Goal: Task Accomplishment & Management: Use online tool/utility

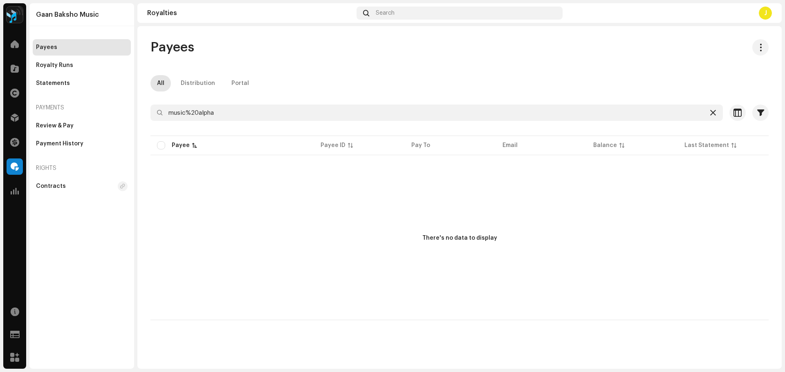
click at [714, 116] on icon at bounding box center [713, 113] width 6 height 7
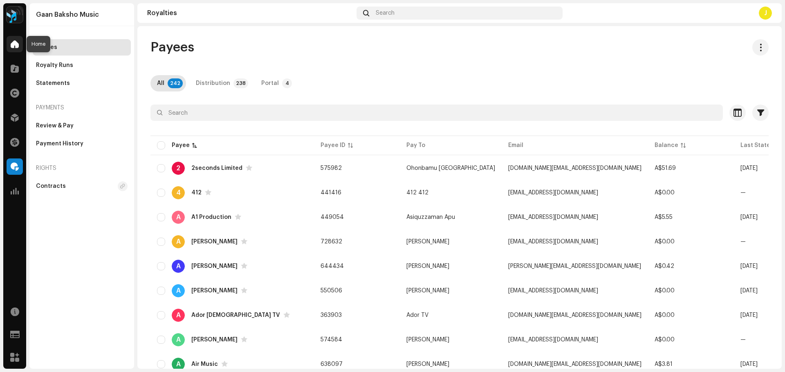
click at [11, 42] on span at bounding box center [15, 44] width 8 height 7
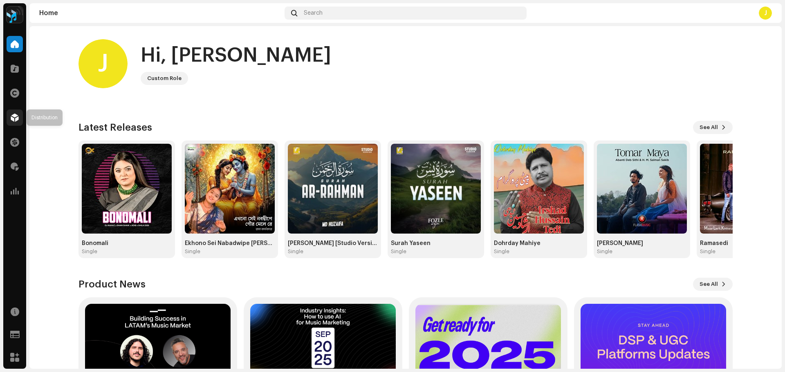
click at [17, 112] on div at bounding box center [15, 118] width 16 height 16
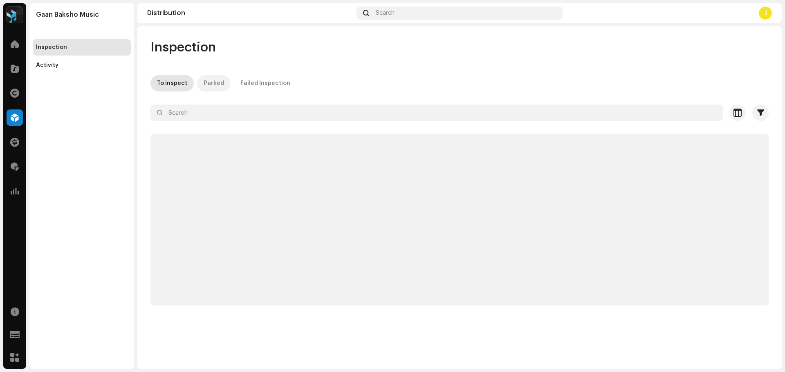
click at [206, 87] on div "Parked" at bounding box center [213, 83] width 20 height 16
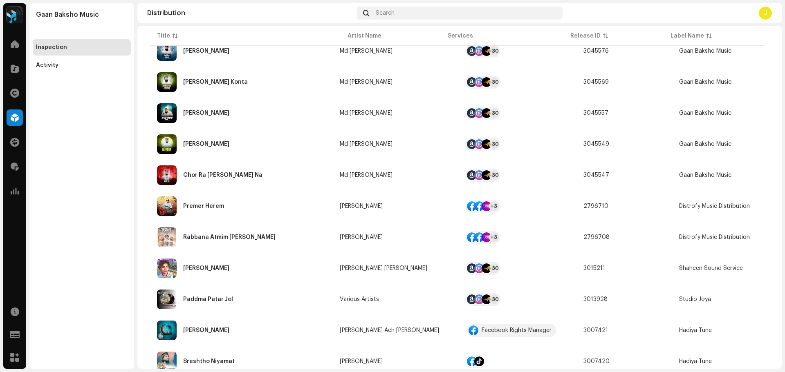
scroll to position [82, 0]
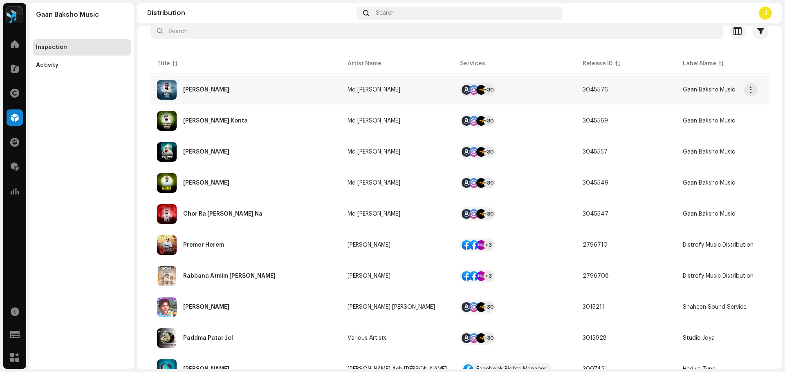
click at [240, 92] on div "[PERSON_NAME]" at bounding box center [245, 90] width 177 height 20
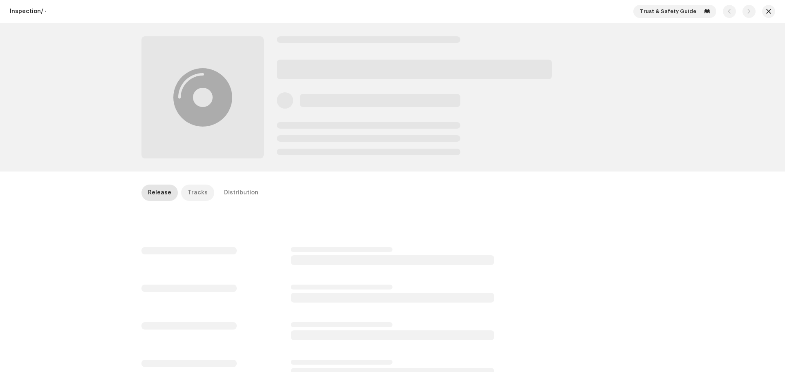
click at [197, 195] on div "Tracks" at bounding box center [198, 193] width 20 height 16
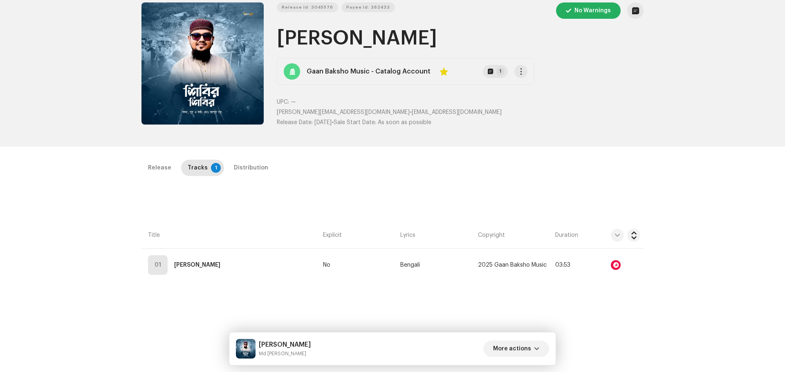
scroll to position [82, 0]
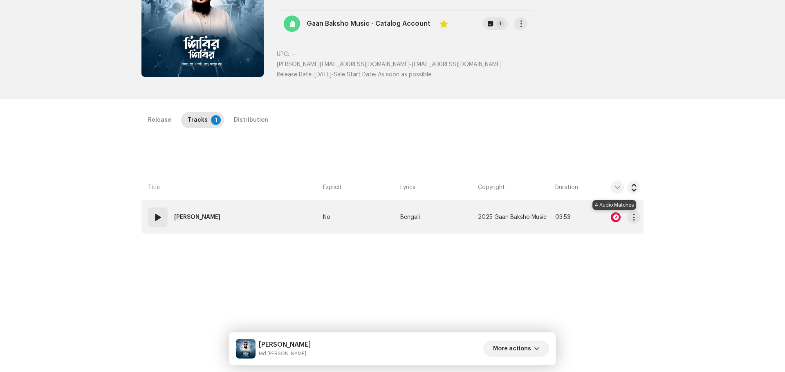
click at [611, 218] on div at bounding box center [615, 217] width 10 height 10
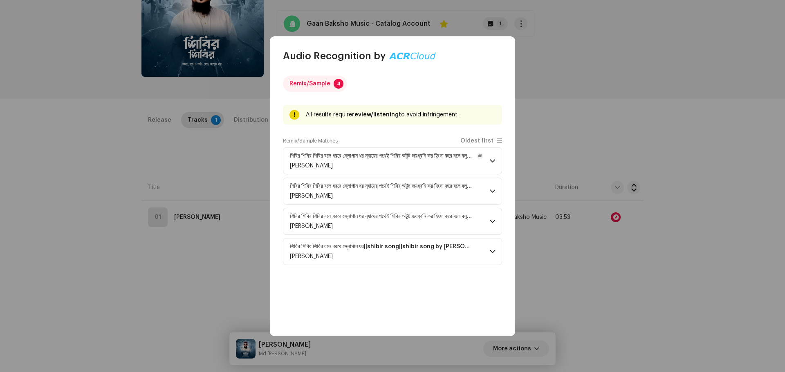
click at [456, 157] on strong "শিবির শিবির শিবির বলে ধররে স্লোগান ধর ন্যায়ের পথেই শিবির অটুট জয়ধ্বনি কর হিংস…" at bounding box center [381, 156] width 183 height 7
click at [490, 164] on p-accordion-header "শিবির শিবির শিবির বলে ধররে স্লোগান ধর ন্যায়ের পথেই শিবির অটুট জয়ধ্বনি কর হিংস…" at bounding box center [392, 161] width 219 height 27
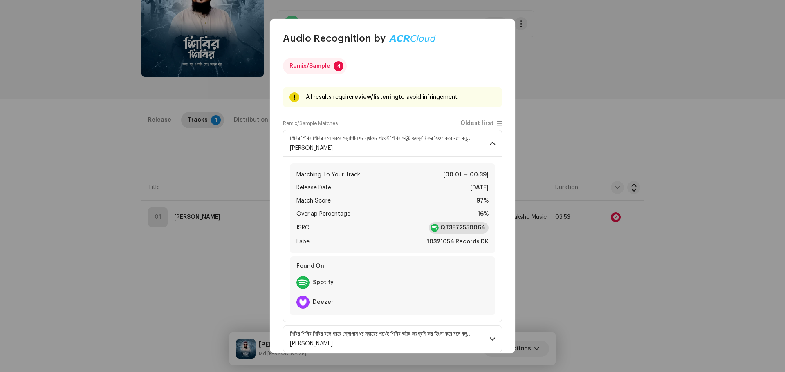
click at [460, 224] on strong "QT3F72550064" at bounding box center [462, 228] width 45 height 8
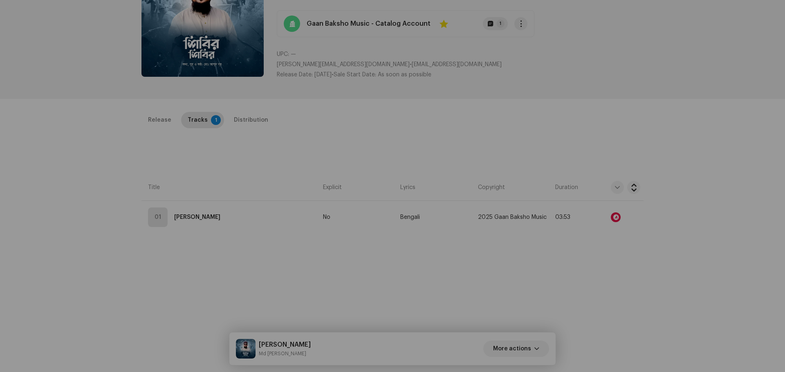
click at [201, 290] on div "Audio Recognition by Remix/Sample 4 All results require review/listening to avo…" at bounding box center [392, 186] width 785 height 372
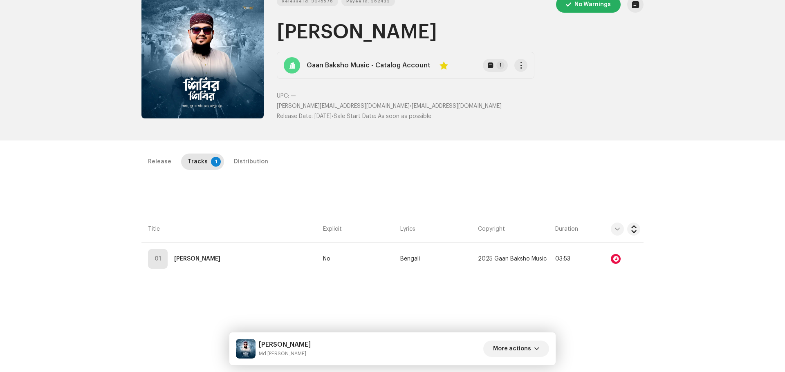
scroll to position [0, 0]
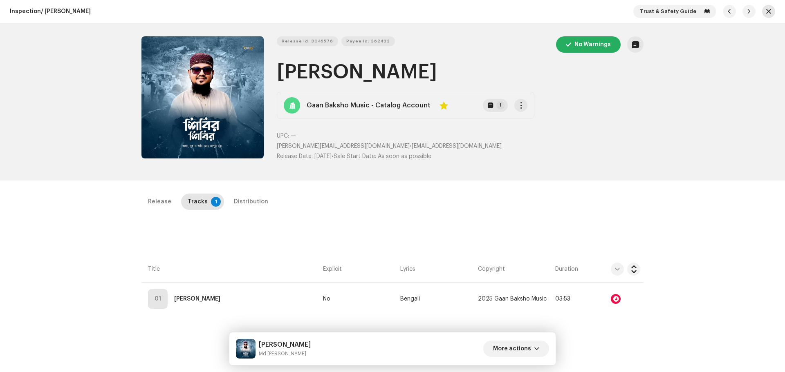
click at [766, 13] on span "button" at bounding box center [768, 11] width 5 height 7
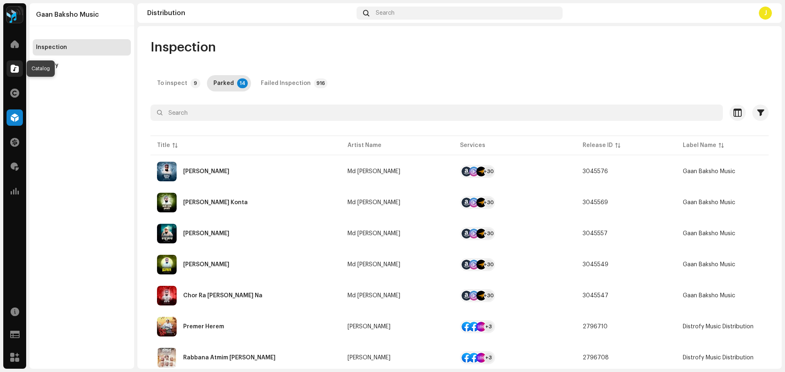
click at [12, 68] on span at bounding box center [15, 68] width 8 height 7
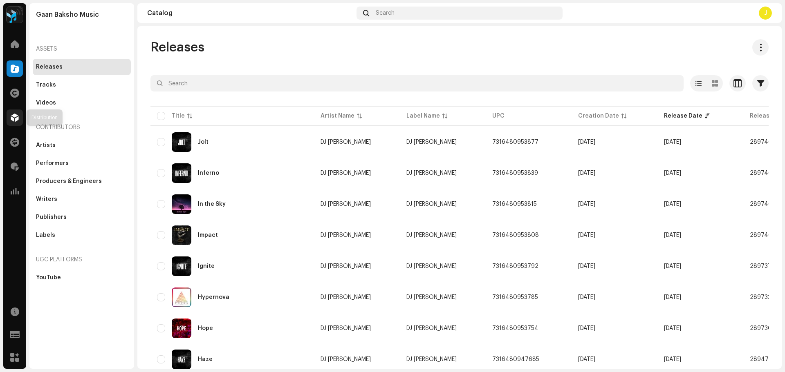
click at [14, 120] on span at bounding box center [15, 117] width 8 height 7
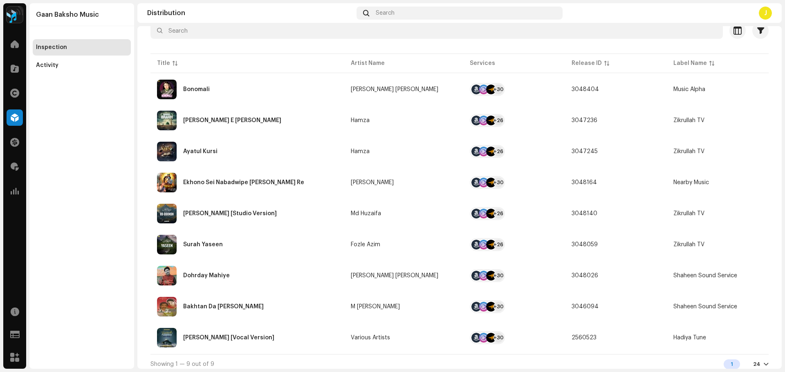
scroll to position [87, 0]
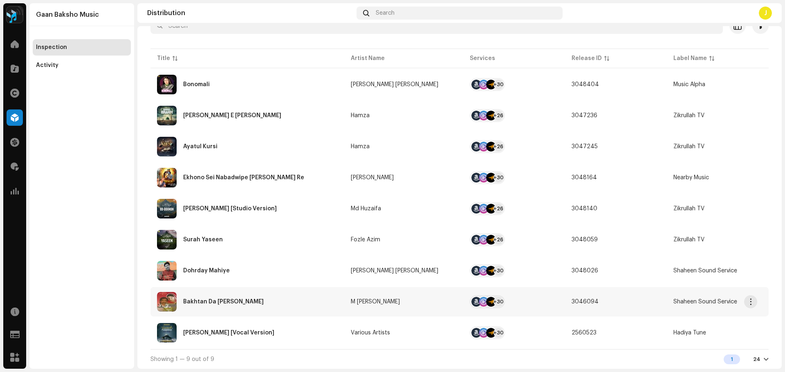
click at [288, 305] on div "Bakhtan Da [PERSON_NAME]" at bounding box center [247, 302] width 181 height 20
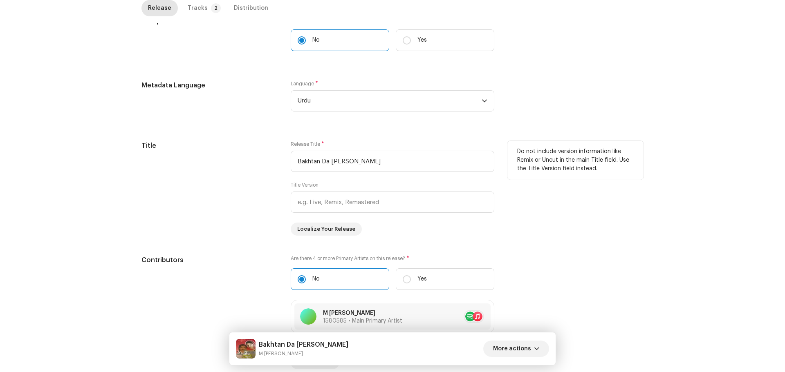
scroll to position [327, 0]
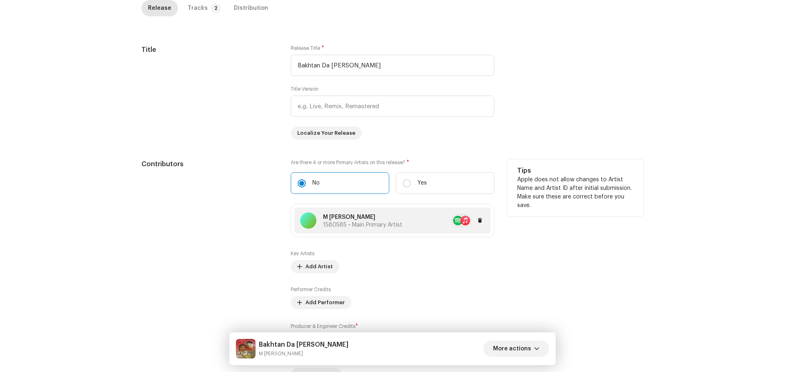
click at [362, 224] on span "1580585 • Main Primary Artist" at bounding box center [362, 225] width 79 height 6
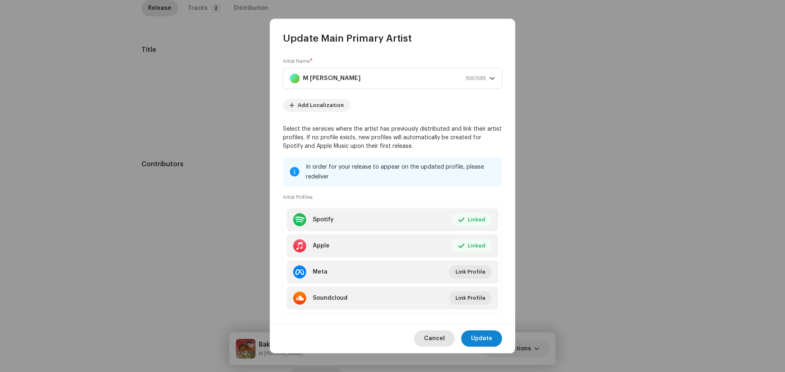
click at [442, 339] on span "Cancel" at bounding box center [434, 339] width 21 height 16
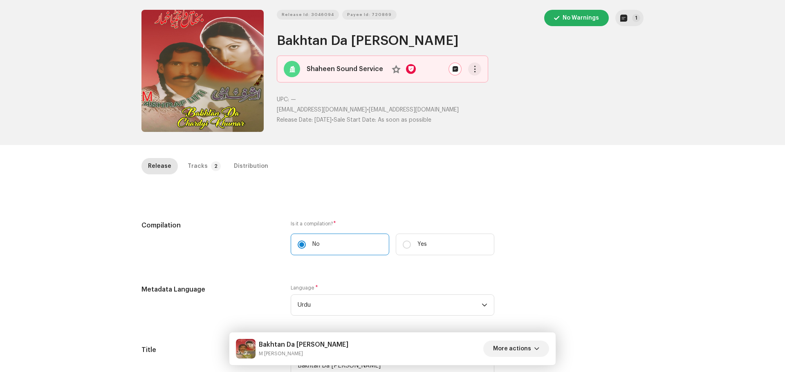
scroll to position [0, 0]
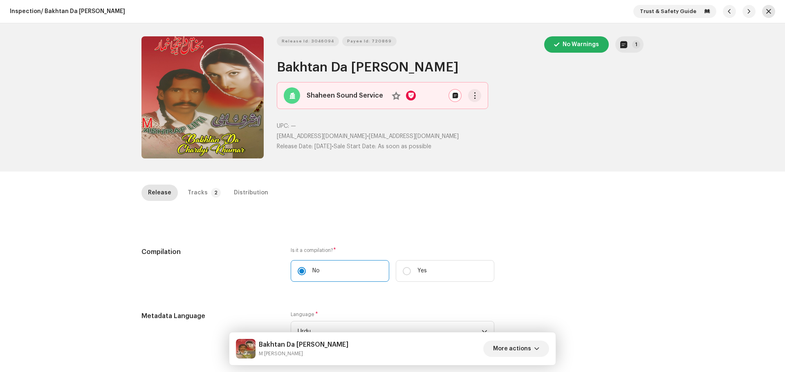
click at [766, 13] on span "button" at bounding box center [768, 11] width 5 height 7
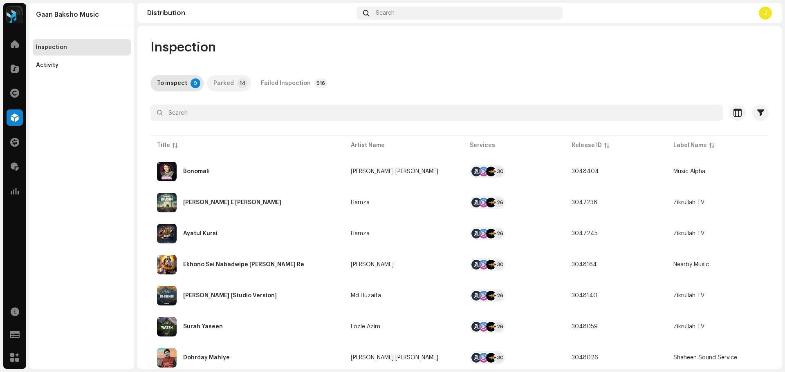
click at [231, 86] on p-tab "Parked 14" at bounding box center [229, 83] width 44 height 16
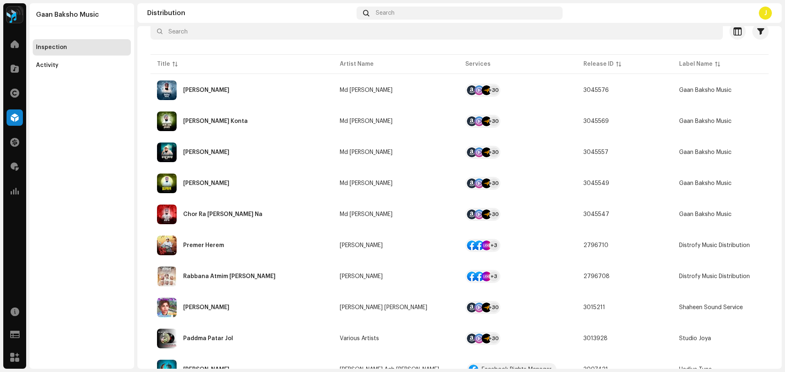
scroll to position [82, 0]
click at [297, 90] on div "[PERSON_NAME]" at bounding box center [242, 90] width 170 height 20
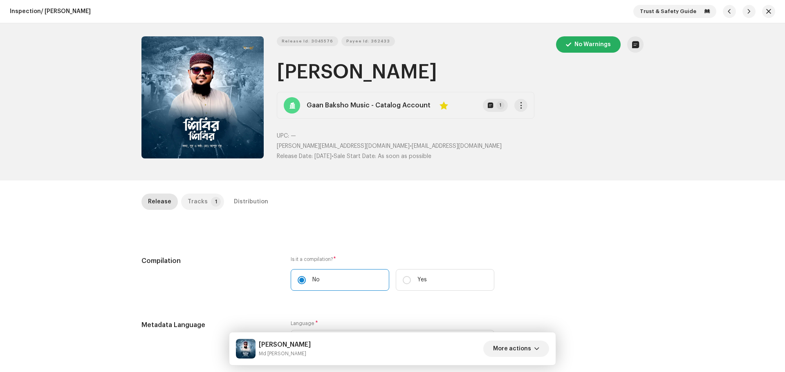
click at [211, 203] on p-badge "1" at bounding box center [216, 202] width 10 height 10
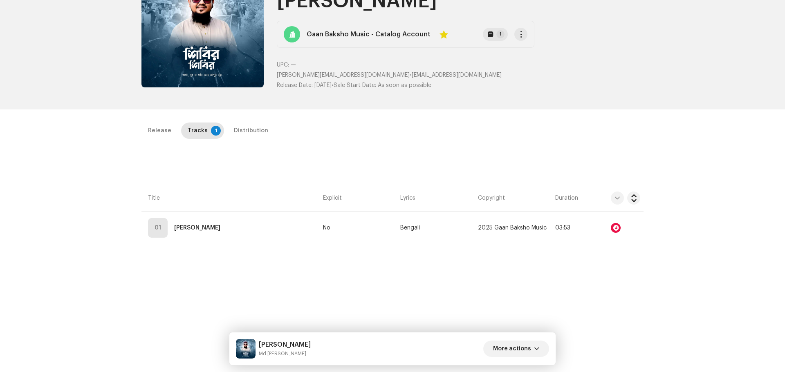
scroll to position [163, 0]
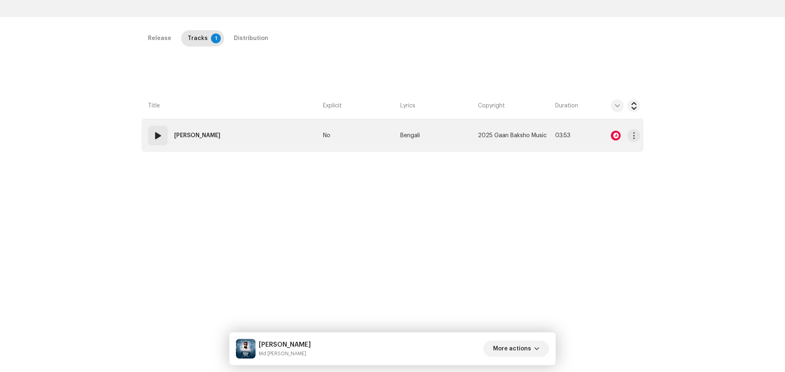
click at [613, 135] on div at bounding box center [615, 136] width 10 height 10
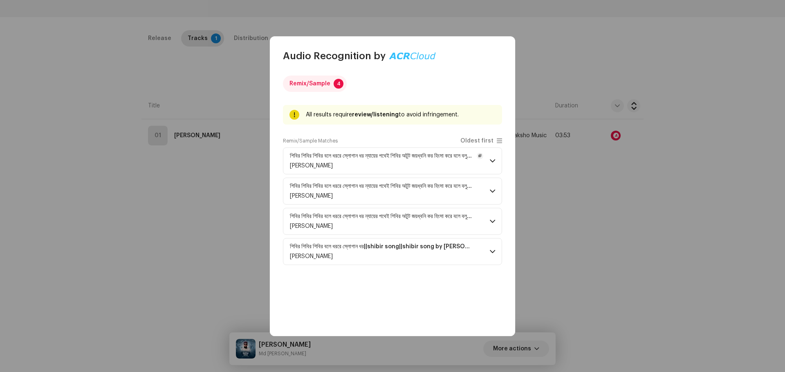
click at [465, 156] on strong "শিবির শিবির শিবির বলে ধররে স্লোগান ধর ন্যায়ের পথেই শিবির অটুট জয়ধ্বনি কর হিংস…" at bounding box center [381, 156] width 183 height 7
click at [494, 154] on p-accordion-header "শিবির শিবির শিবির বলে ধররে স্লোগান ধর ন্যায়ের পথেই শিবির অটুট জয়ধ্বনি কর হিংস…" at bounding box center [392, 161] width 219 height 27
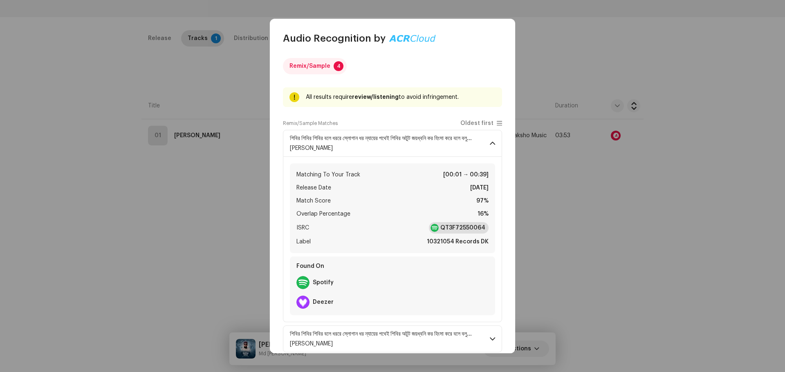
click at [458, 228] on strong "QT3F72550064" at bounding box center [462, 228] width 45 height 8
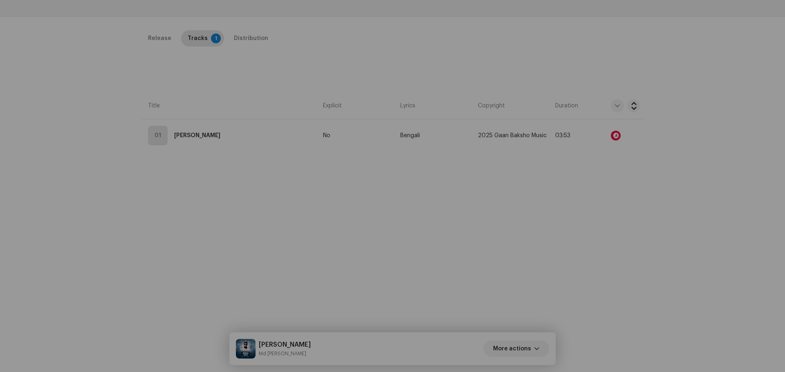
click at [59, 101] on div "Audio Recognition by Remix/Sample 4 All results require review/listening to avo…" at bounding box center [392, 186] width 785 height 372
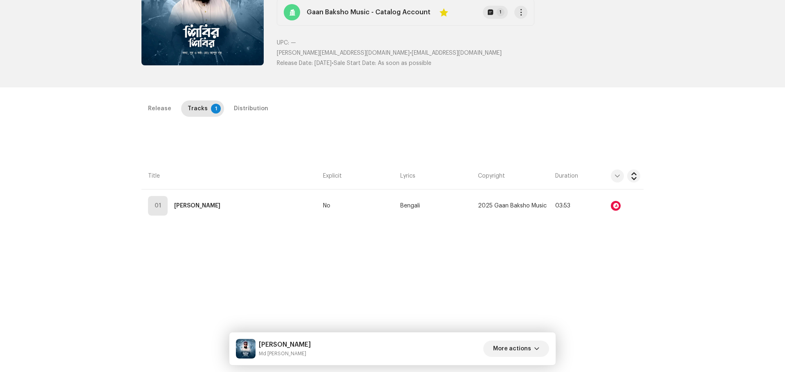
scroll to position [0, 0]
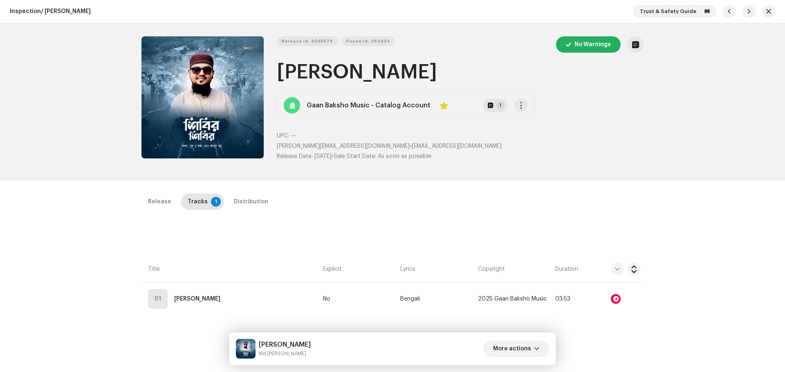
click at [742, 9] on button "button" at bounding box center [748, 11] width 13 height 13
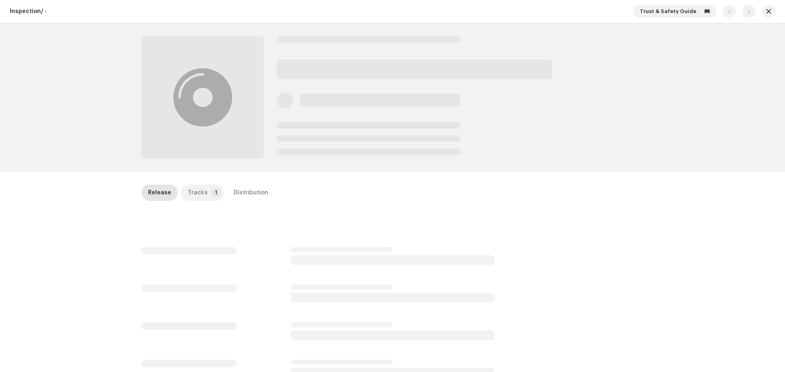
click at [199, 192] on div "Tracks" at bounding box center [198, 193] width 20 height 16
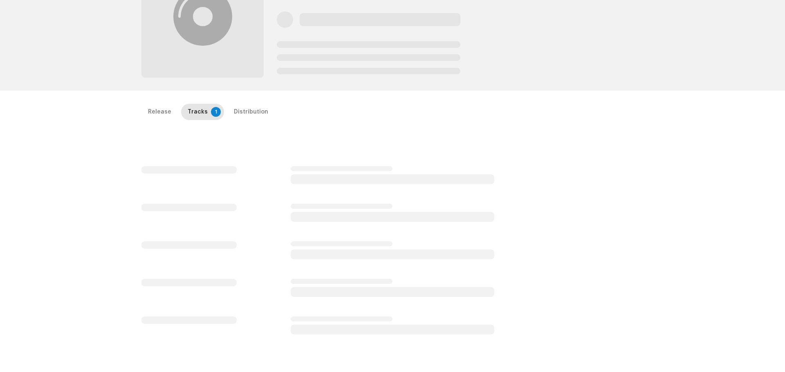
scroll to position [82, 0]
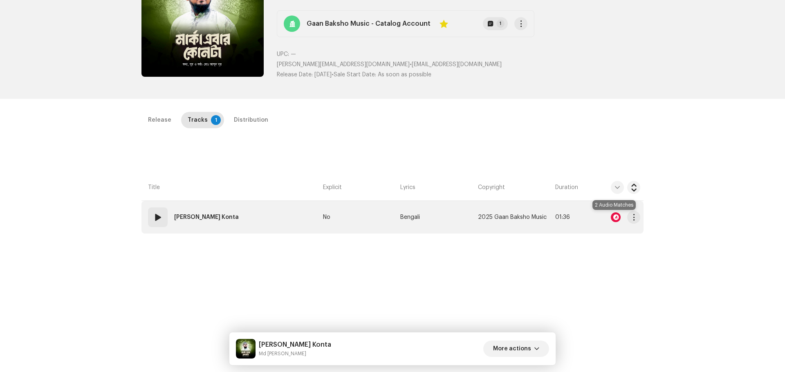
click at [613, 217] on div at bounding box center [615, 217] width 10 height 10
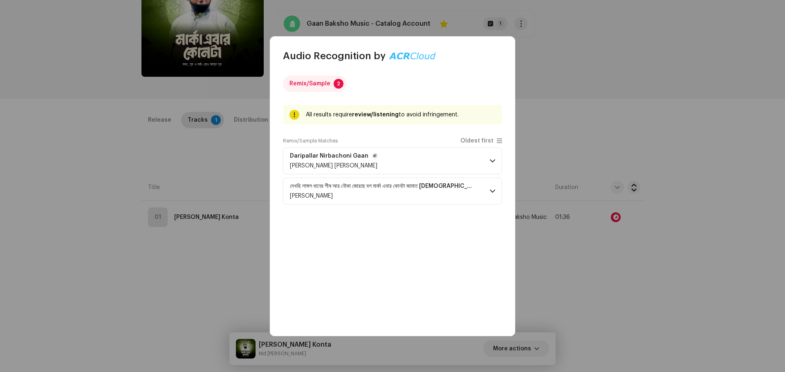
click at [492, 160] on span at bounding box center [492, 161] width 5 height 7
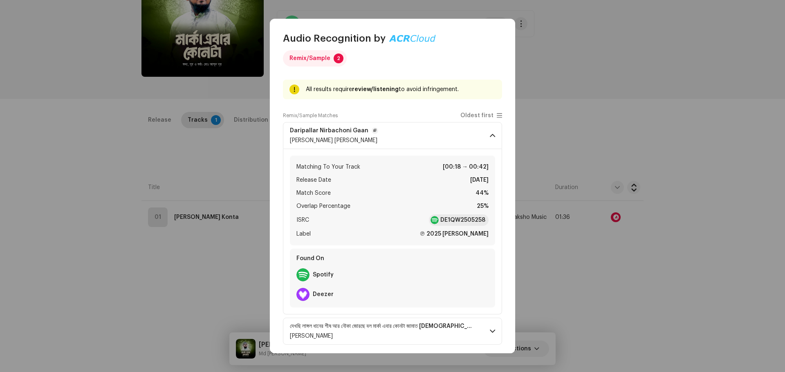
scroll to position [12, 0]
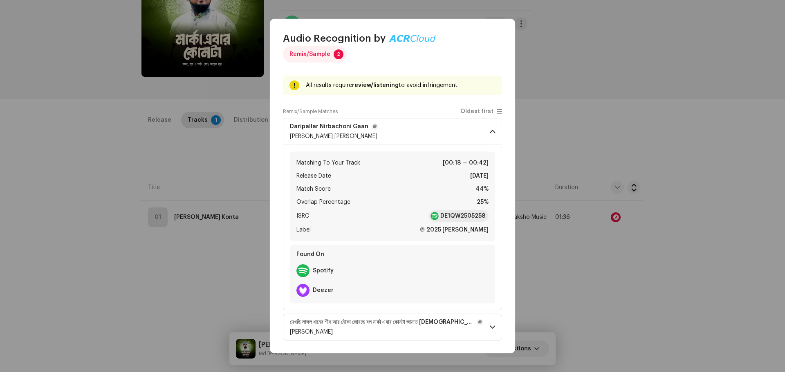
click at [491, 324] on span at bounding box center [492, 327] width 5 height 7
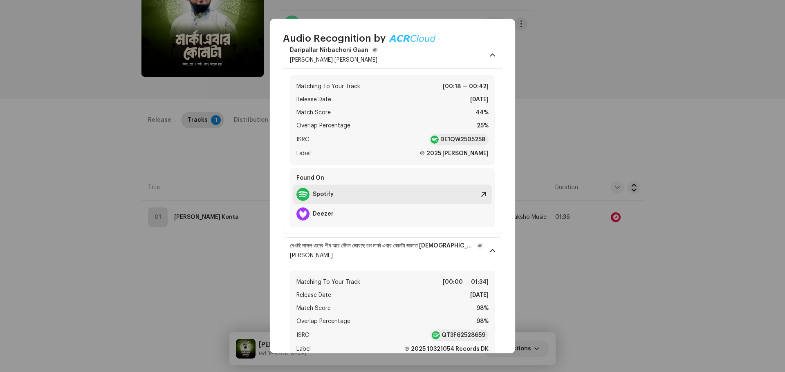
scroll to position [134, 0]
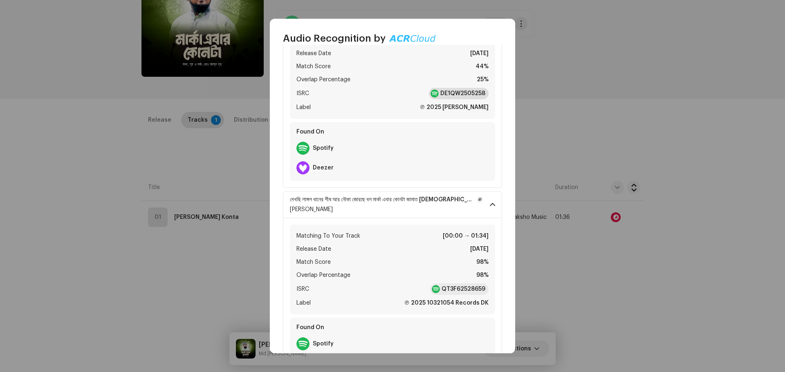
click at [459, 91] on strong "DE1QW2505258" at bounding box center [462, 93] width 45 height 8
click at [462, 290] on strong "QT3F62528659" at bounding box center [463, 289] width 44 height 8
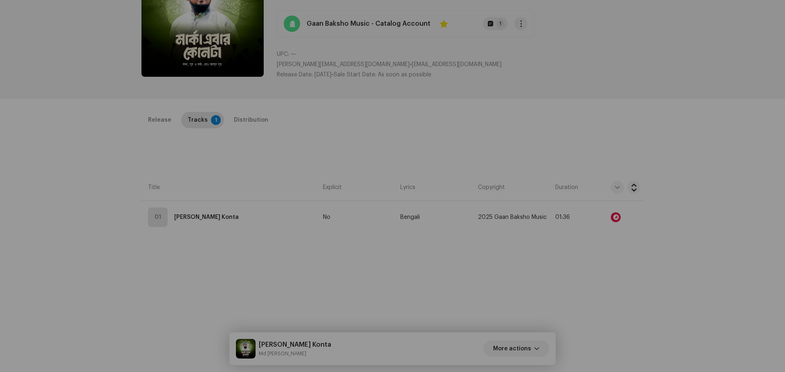
click at [691, 96] on div "Audio Recognition by Remix/Sample 2 All results require review/listening to avo…" at bounding box center [392, 186] width 785 height 372
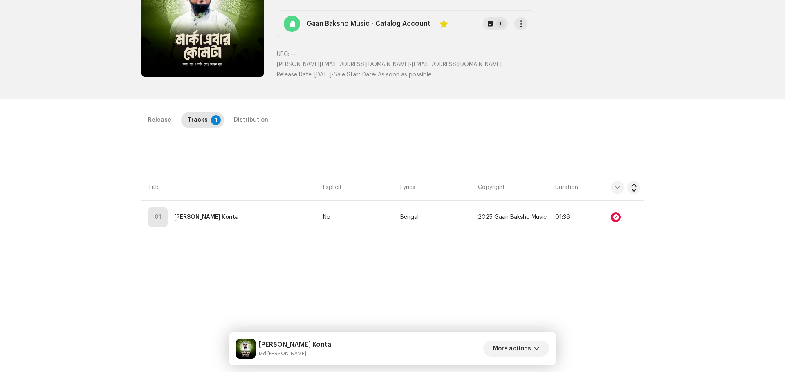
scroll to position [0, 0]
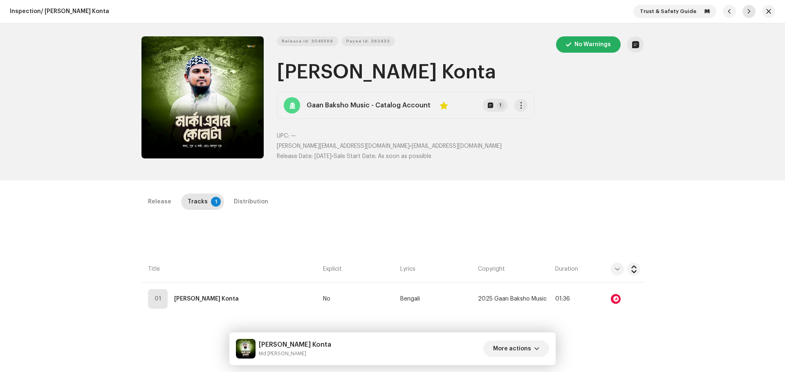
click at [746, 14] on span "button" at bounding box center [748, 11] width 5 height 7
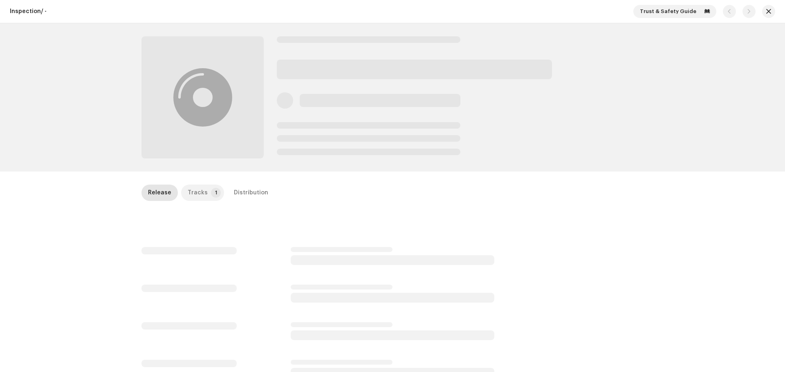
click at [190, 185] on div "Tracks" at bounding box center [198, 193] width 20 height 16
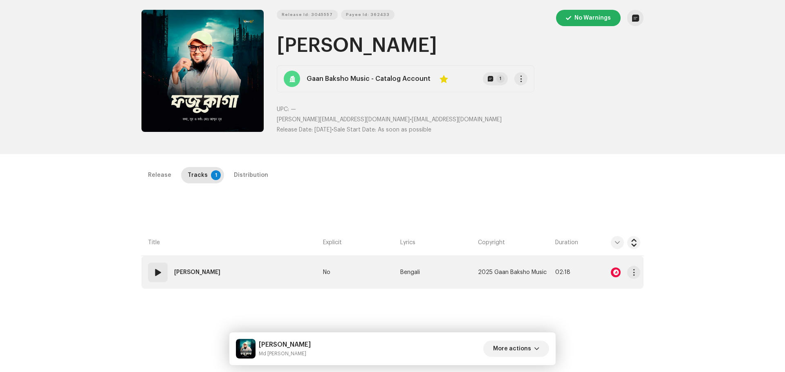
scroll to position [41, 0]
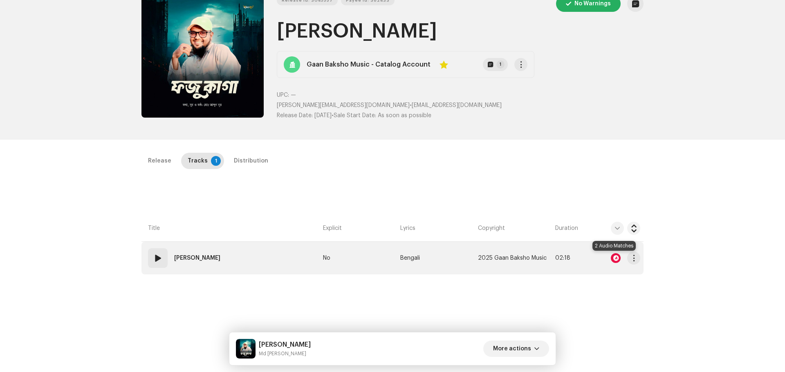
click at [613, 259] on div at bounding box center [615, 258] width 10 height 10
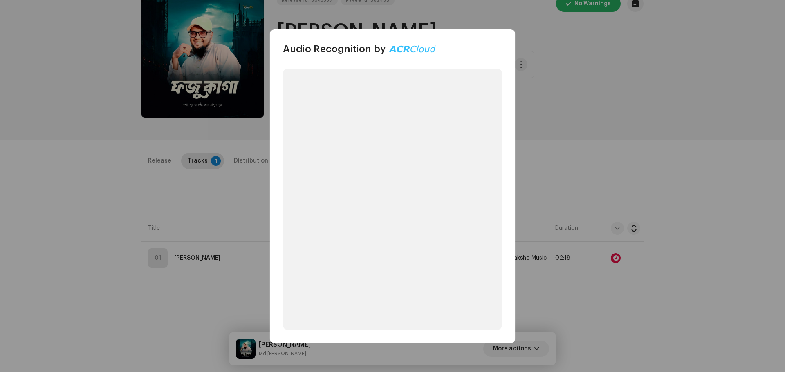
scroll to position [102, 0]
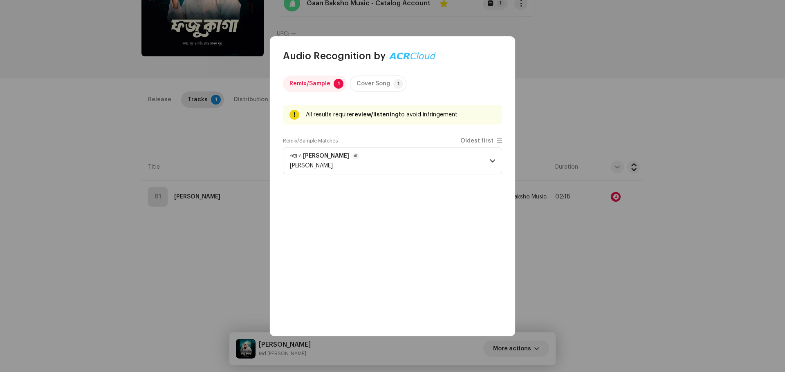
click at [487, 162] on p-accordion-header "ওরে ও [PERSON_NAME]" at bounding box center [392, 161] width 219 height 27
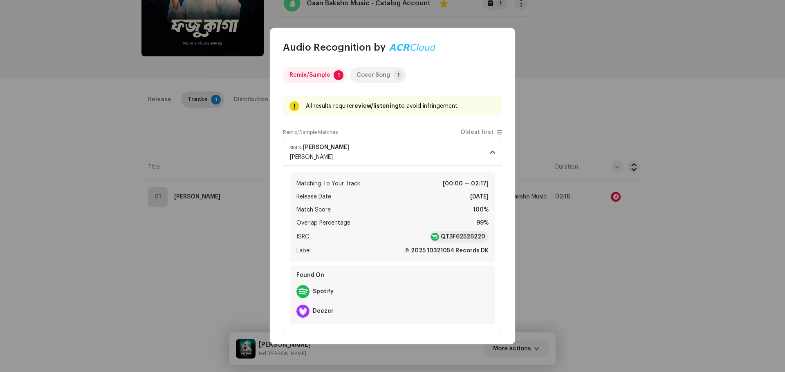
click at [374, 78] on div "Cover Song" at bounding box center [373, 75] width 34 height 16
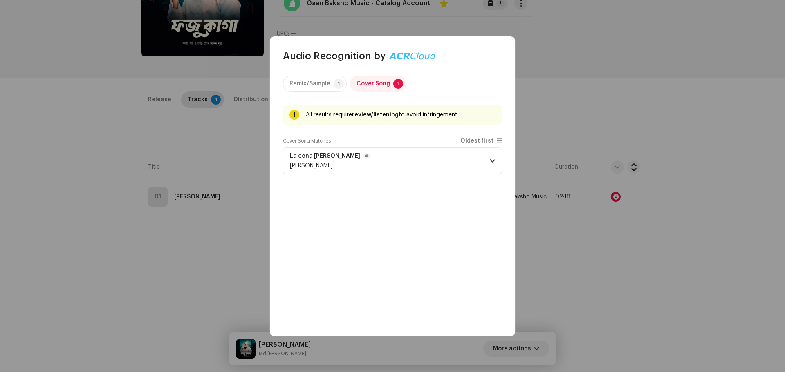
click at [480, 163] on p-accordion-header "La cena [PERSON_NAME] [PERSON_NAME]" at bounding box center [392, 161] width 219 height 27
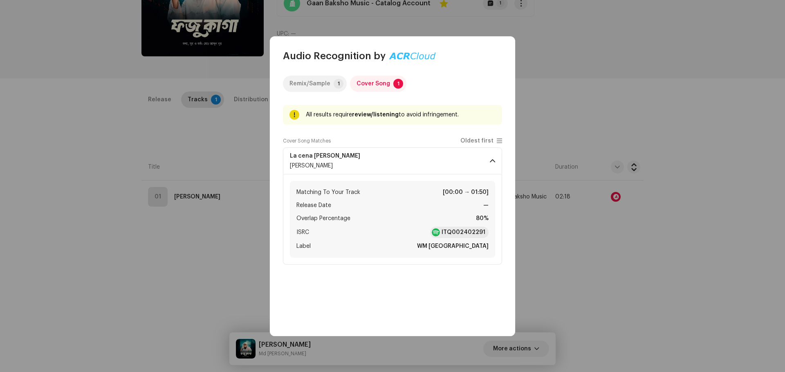
click at [317, 76] on div "Remix/Sample" at bounding box center [309, 84] width 41 height 16
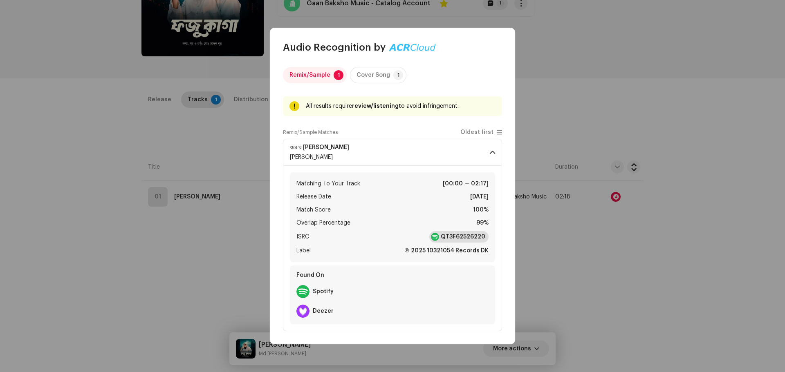
click at [460, 235] on strong "QT3F62526220" at bounding box center [463, 237] width 45 height 8
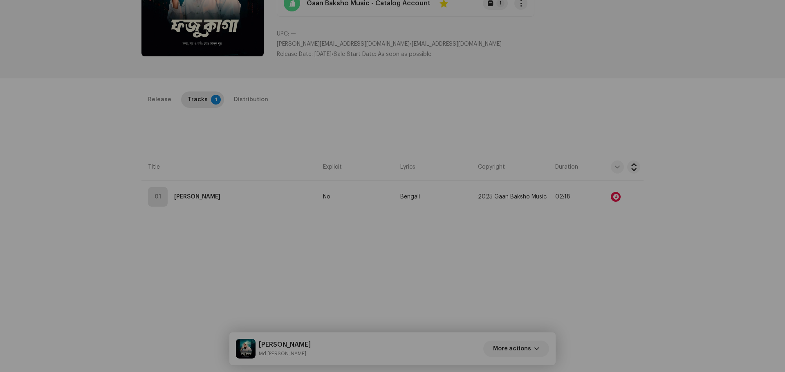
click at [133, 164] on div "Audio Recognition by Remix/Sample 1 Cover Song 1 All results require review/lis…" at bounding box center [392, 186] width 785 height 372
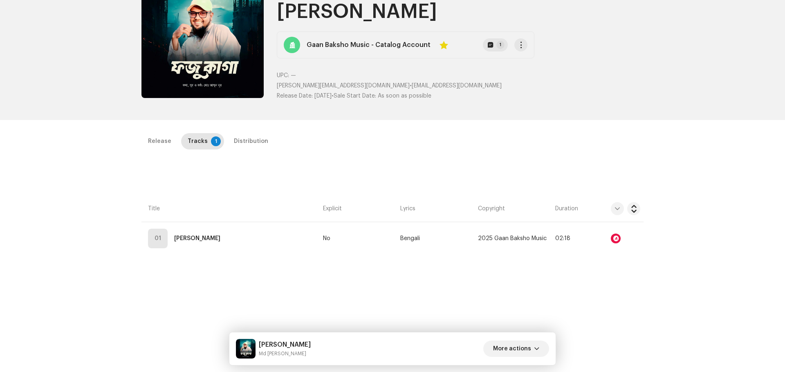
scroll to position [0, 0]
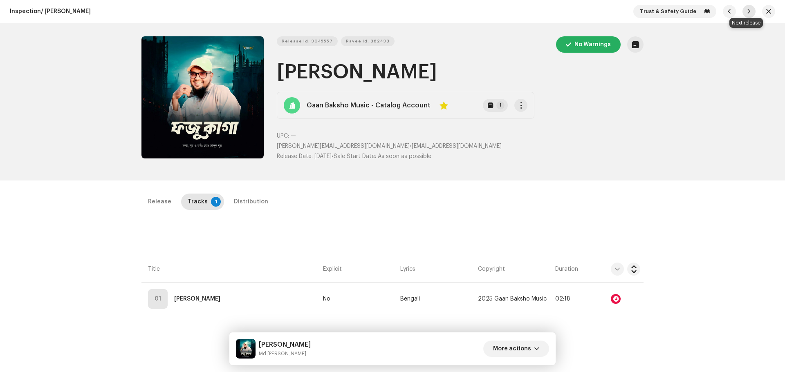
click at [746, 11] on span "button" at bounding box center [748, 11] width 5 height 7
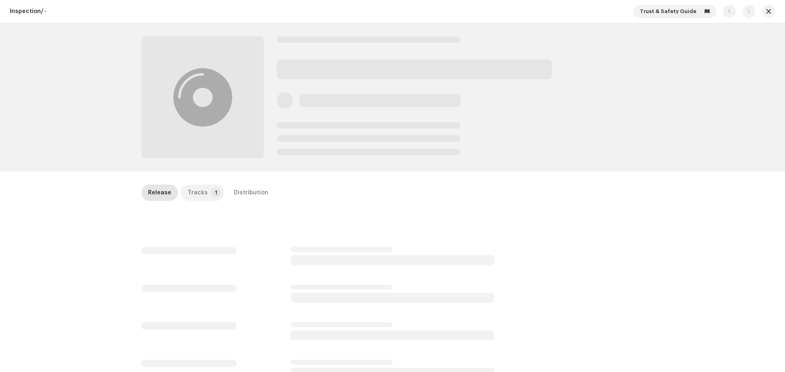
click at [211, 190] on p-badge "1" at bounding box center [216, 193] width 10 height 10
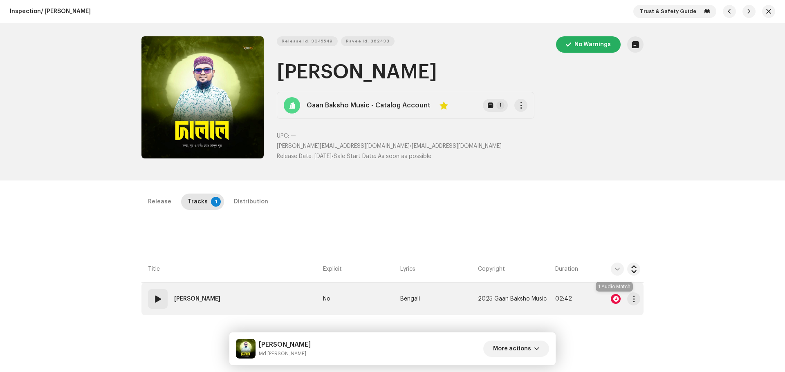
click at [613, 298] on div at bounding box center [615, 299] width 10 height 10
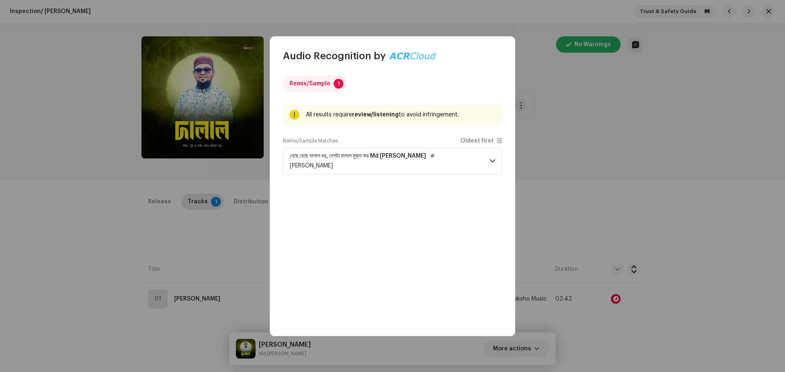
click at [490, 162] on span at bounding box center [492, 161] width 5 height 7
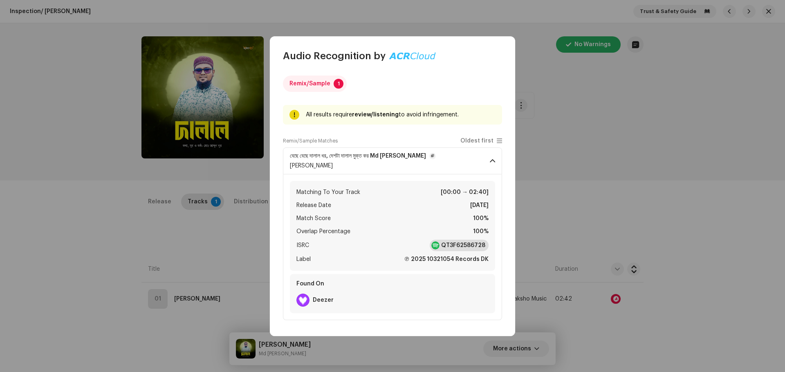
click at [466, 244] on strong "QT3F62586728" at bounding box center [463, 246] width 44 height 8
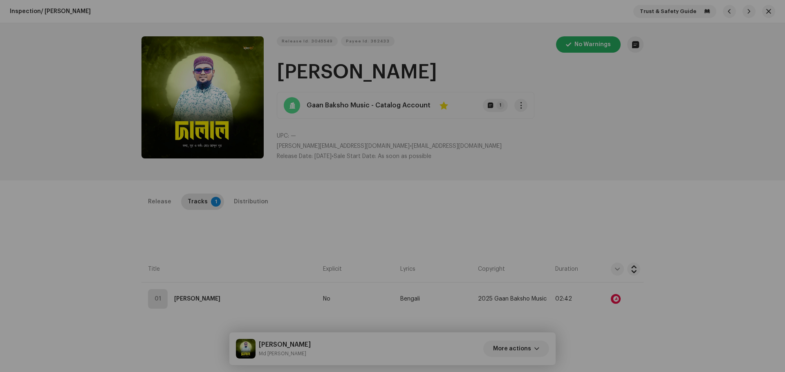
click at [637, 128] on div "Audio Recognition by Remix/Sample 1 All results require review/listening to avo…" at bounding box center [392, 186] width 785 height 372
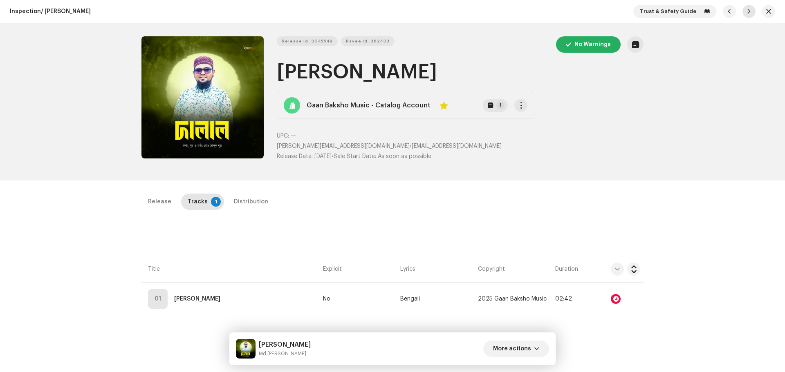
click at [746, 11] on span "button" at bounding box center [748, 11] width 5 height 7
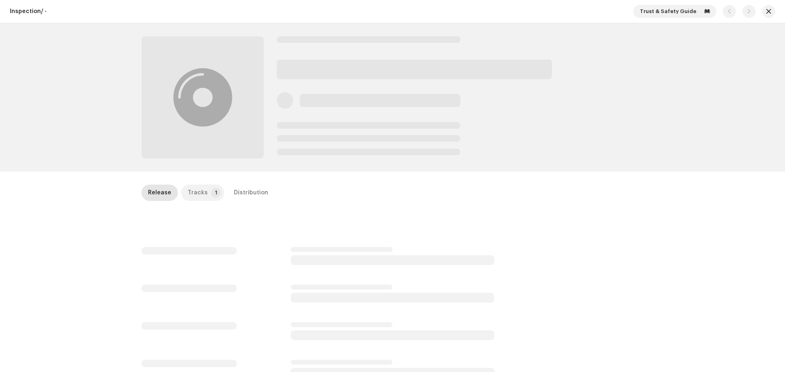
click at [203, 188] on p-tab "Tracks 1" at bounding box center [202, 193] width 43 height 16
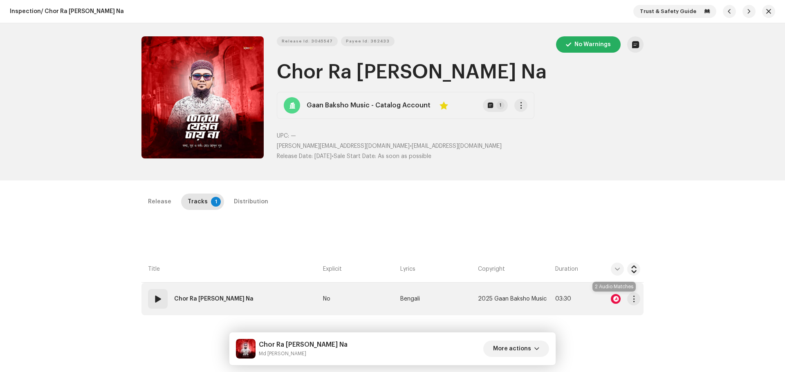
click at [613, 300] on div at bounding box center [615, 299] width 10 height 10
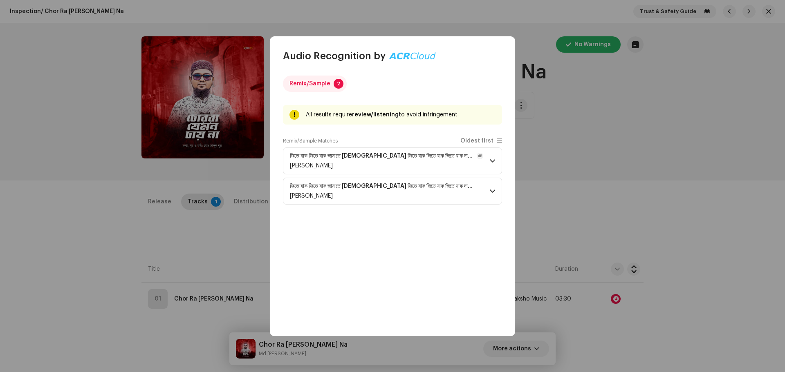
click at [493, 158] on span at bounding box center [492, 161] width 5 height 7
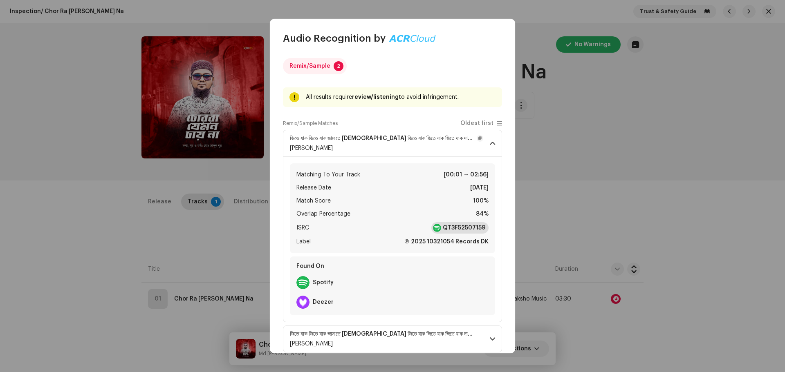
click at [460, 230] on strong "QT3F52507159" at bounding box center [464, 228] width 42 height 8
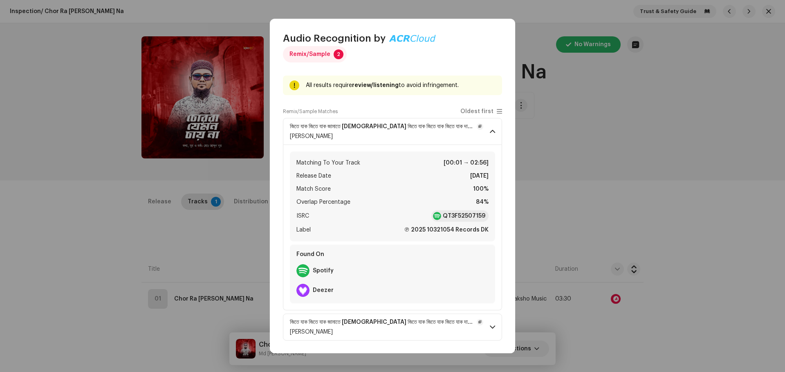
click at [489, 331] on p-accordion-header "জিতে যাক জিতে যাক জামাতে [DEMOGRAPHIC_DATA] জিতে যাক জিতে যাক জিতে যাক দাড়িপাল…" at bounding box center [392, 327] width 219 height 27
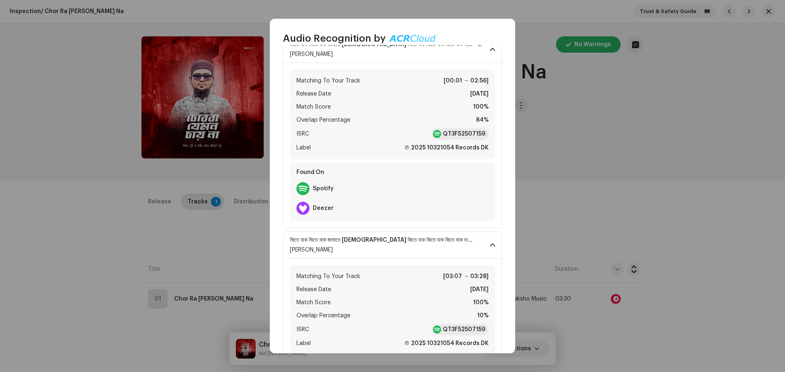
scroll to position [175, 0]
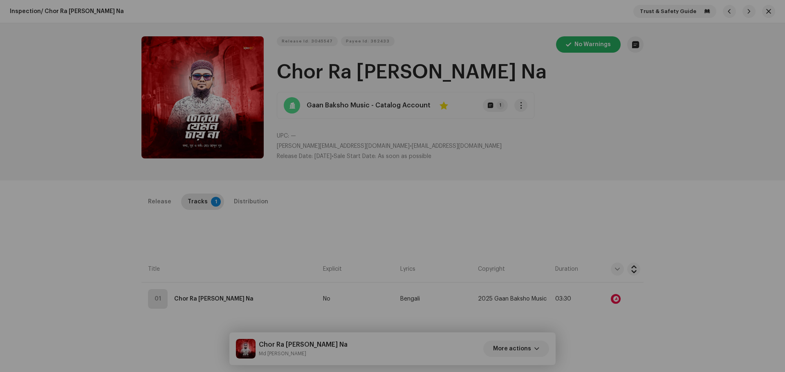
drag, startPoint x: 573, startPoint y: 131, endPoint x: 646, endPoint y: 114, distance: 75.2
click at [574, 131] on div "Audio Recognition by Remix/Sample 2 All results require review/listening to avo…" at bounding box center [392, 186] width 785 height 372
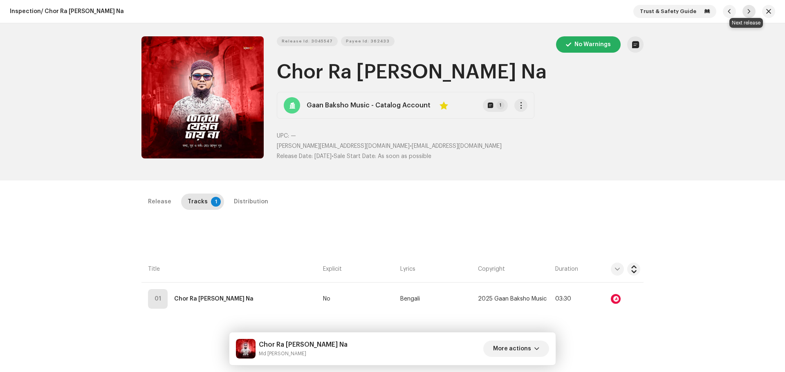
click at [747, 9] on span "button" at bounding box center [748, 11] width 5 height 7
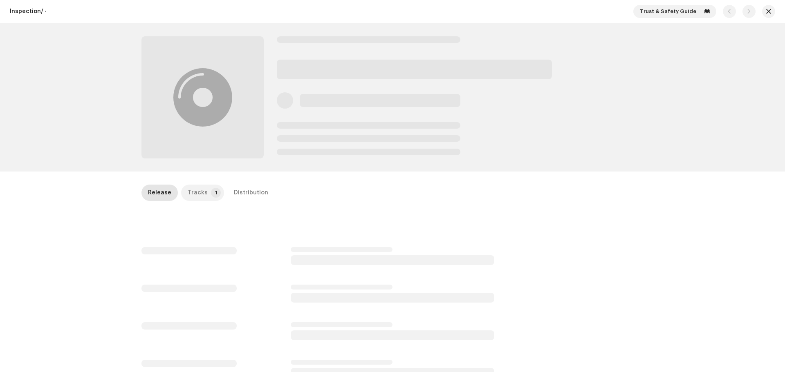
click at [199, 193] on div "Tracks" at bounding box center [198, 193] width 20 height 16
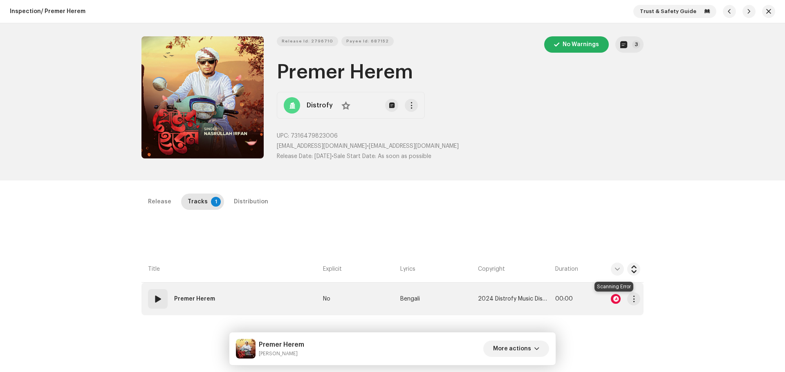
click at [611, 298] on div at bounding box center [615, 299] width 10 height 10
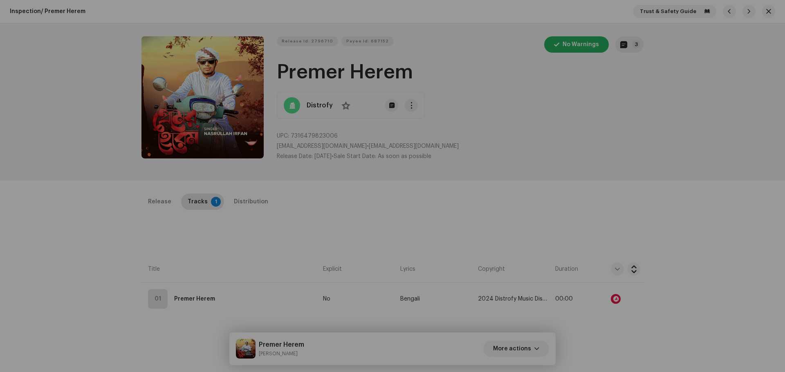
click at [539, 206] on div "Audio Recognition by [PERSON_NAME] returned a new unrecognized result. Do NOT a…" at bounding box center [392, 186] width 785 height 372
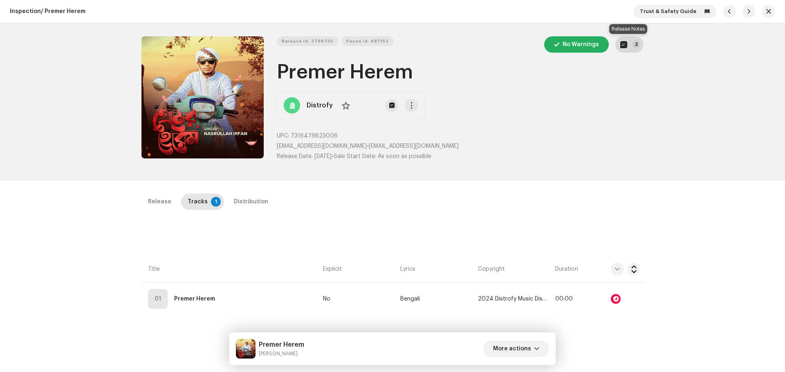
click at [623, 46] on span "button" at bounding box center [623, 44] width 7 height 7
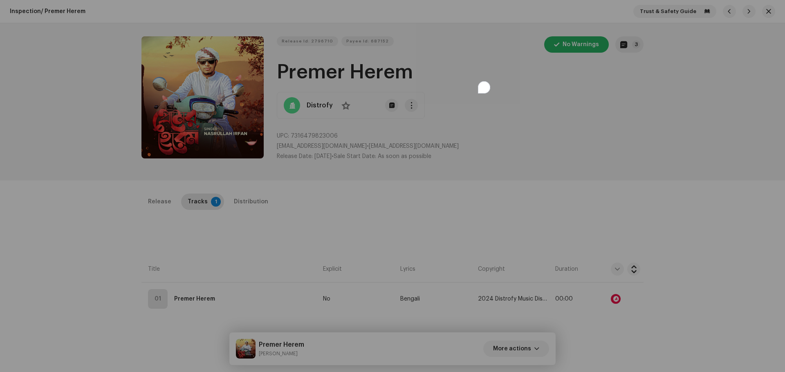
click at [580, 189] on div "Release notes Content Admin [DATE] Takedown if delivered Client requested to ta…" at bounding box center [392, 186] width 785 height 372
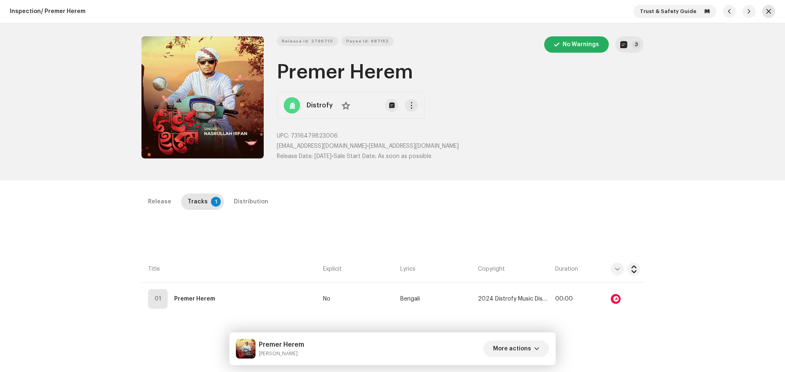
click at [769, 11] on button "button" at bounding box center [768, 11] width 13 height 13
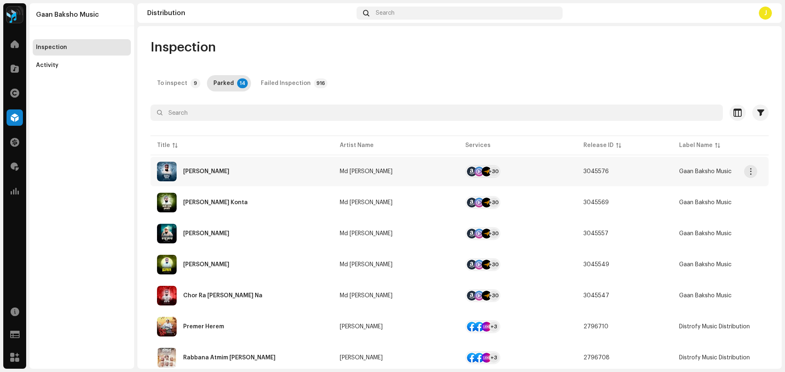
click at [232, 168] on div "[PERSON_NAME]" at bounding box center [242, 172] width 170 height 20
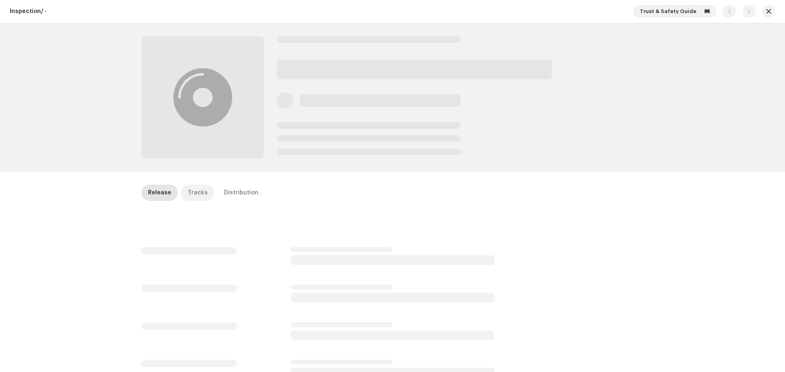
click at [188, 191] on div "Tracks" at bounding box center [198, 193] width 20 height 16
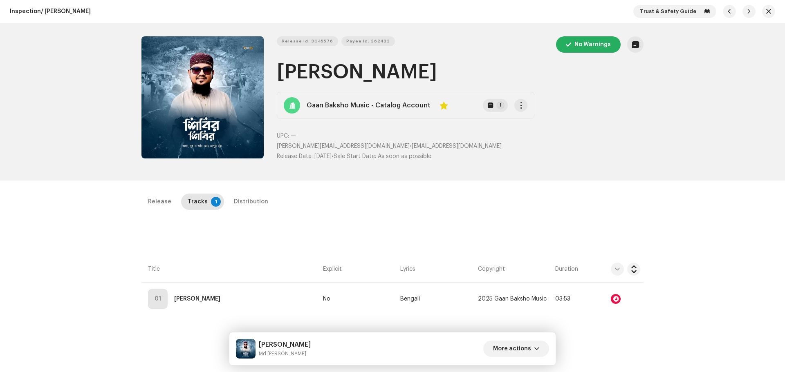
scroll to position [82, 0]
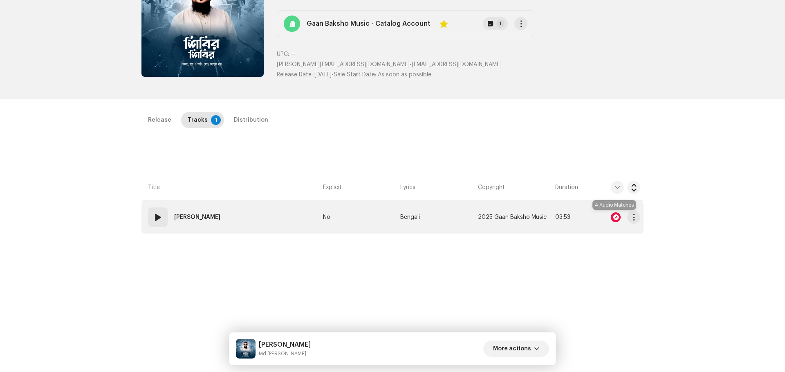
click at [613, 216] on div at bounding box center [615, 217] width 10 height 10
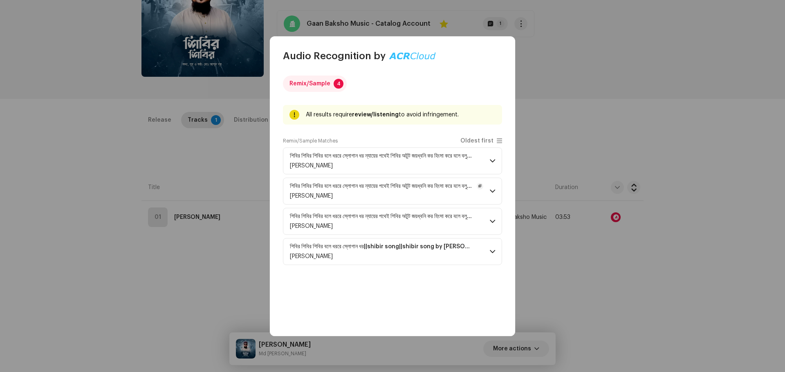
click at [492, 193] on span at bounding box center [492, 191] width 5 height 7
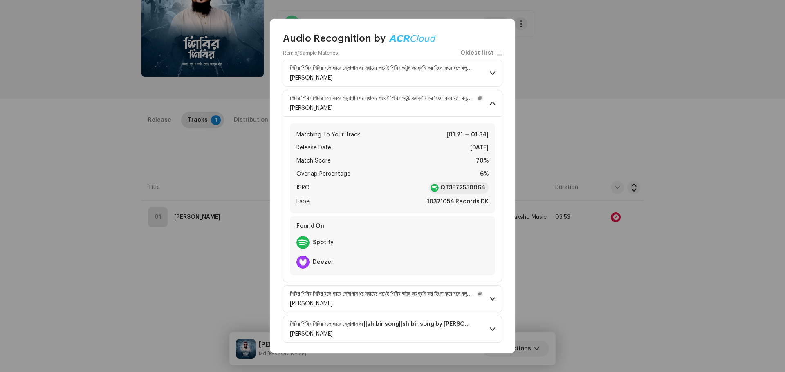
scroll to position [72, 0]
click at [490, 296] on span at bounding box center [492, 297] width 5 height 7
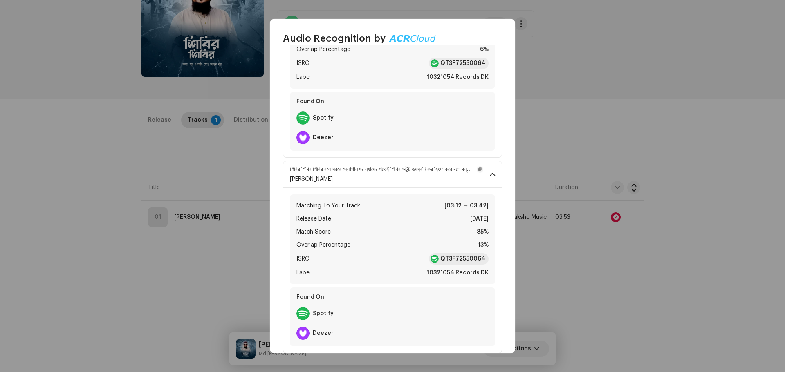
scroll to position [238, 0]
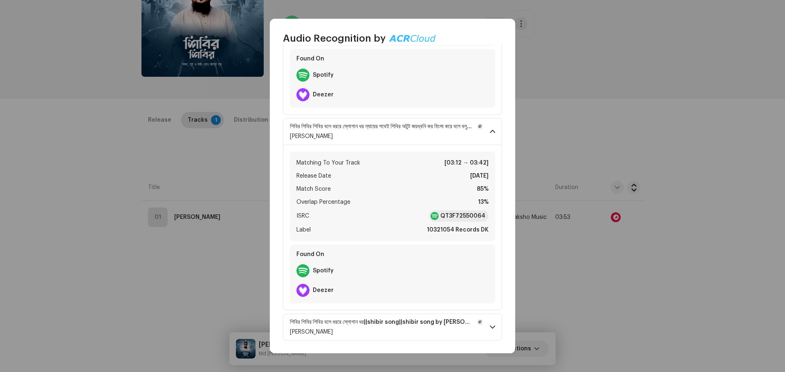
click at [487, 321] on p-accordion-header "শিবির শিবির শিবির বলে ধররে স্লোগান ধর||shibir song||shibir song by [PERSON_NAME…" at bounding box center [392, 327] width 219 height 27
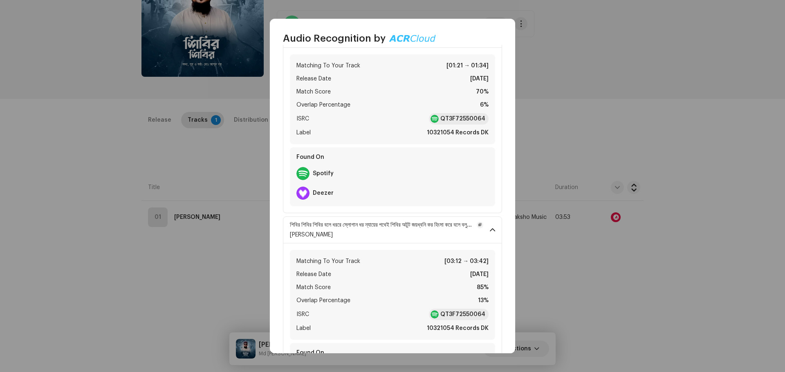
scroll to position [76, 0]
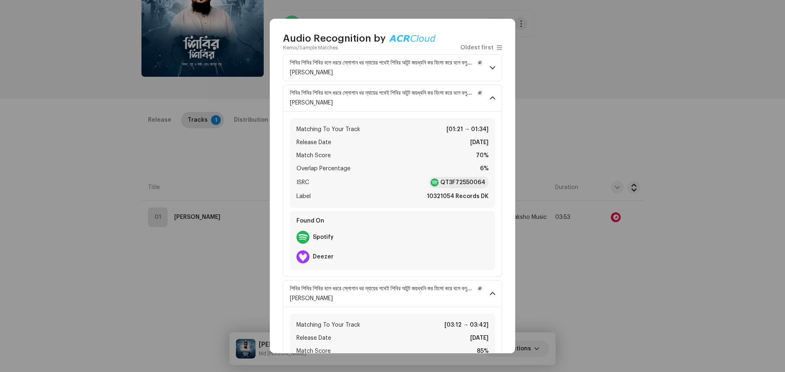
click at [484, 68] on p-accordion-header "শিবির শিবির শিবির বলে ধররে স্লোগান ধর ন্যায়ের পথেই শিবির অটুট জয়ধ্বনি কর হিংস…" at bounding box center [392, 67] width 219 height 27
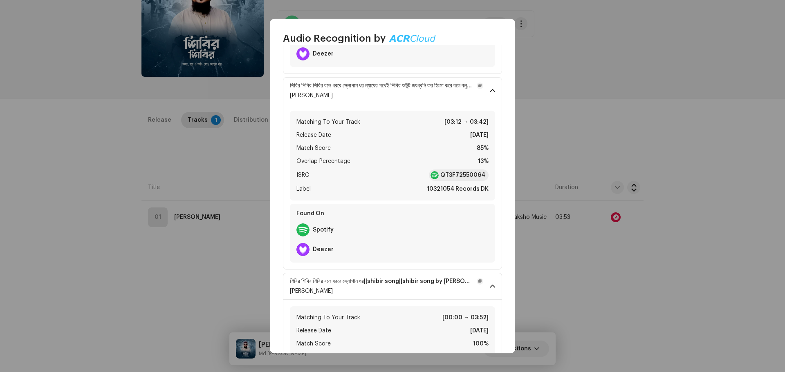
scroll to position [484, 0]
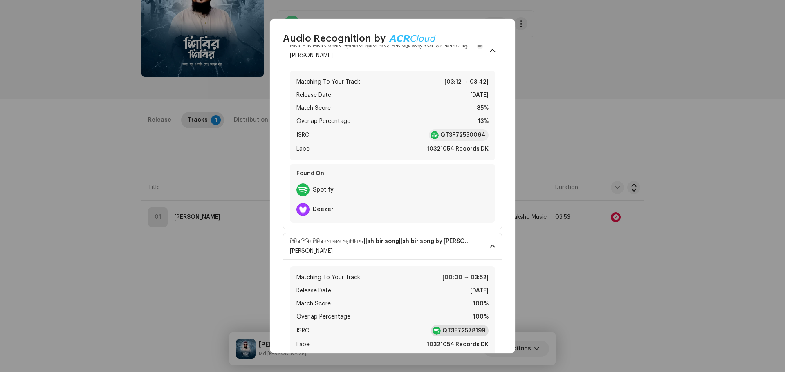
click at [465, 329] on strong "QT3F72578199" at bounding box center [463, 331] width 43 height 8
